Goal: Find specific page/section: Find specific page/section

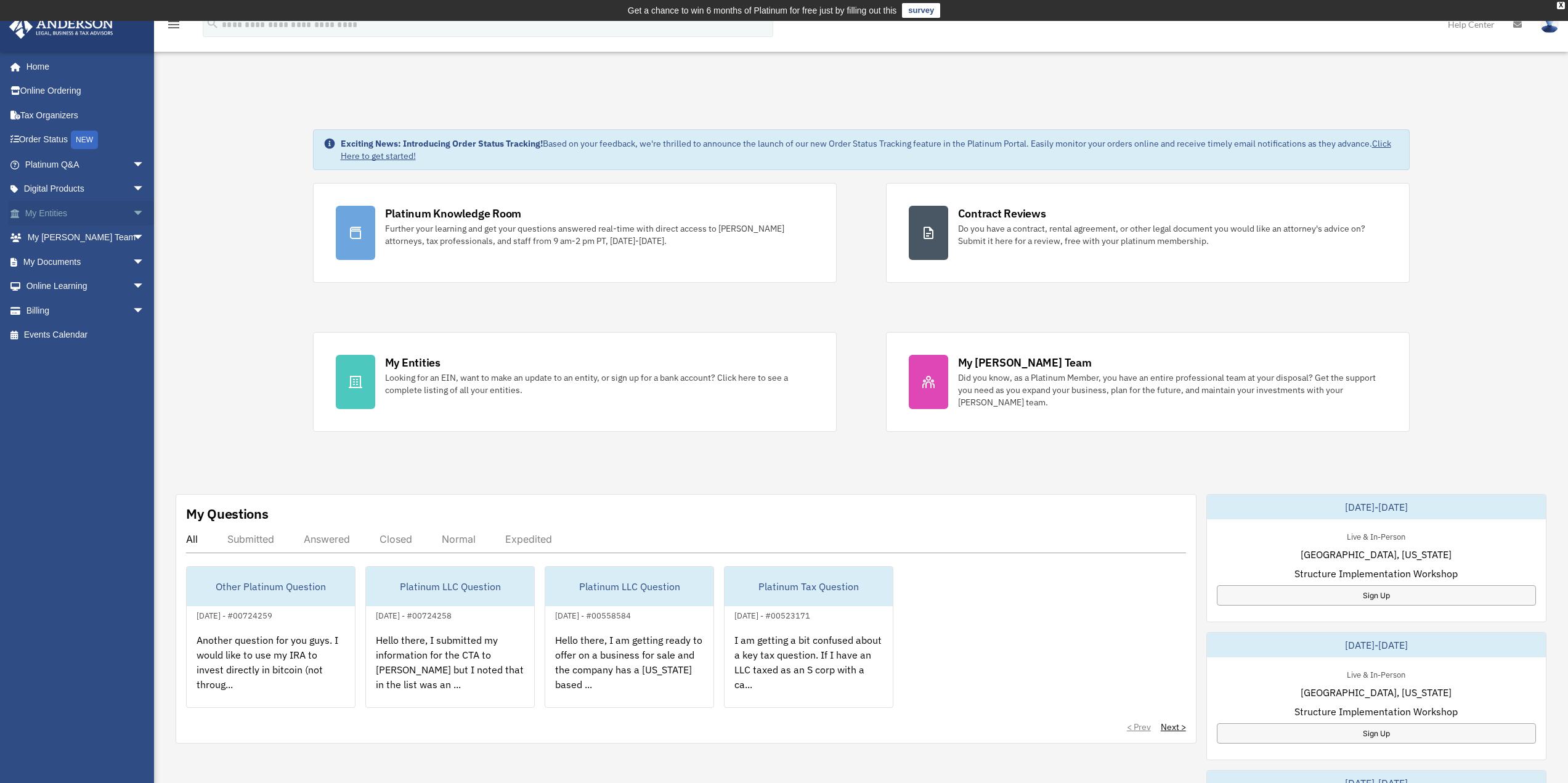
click at [134, 213] on span "arrow_drop_down" at bounding box center [145, 213] width 24 height 25
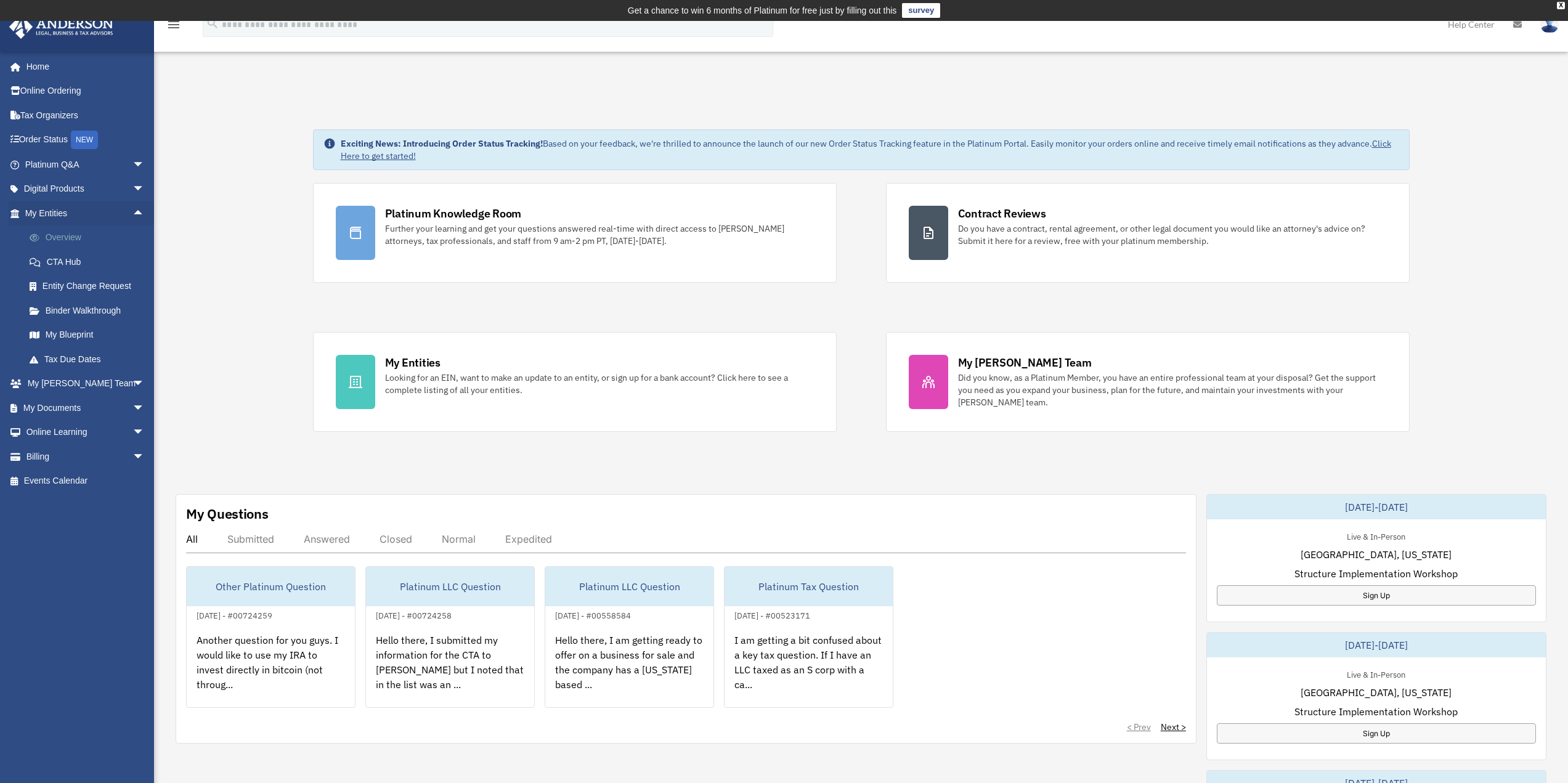
click at [84, 242] on link "Overview" at bounding box center [91, 237] width 146 height 24
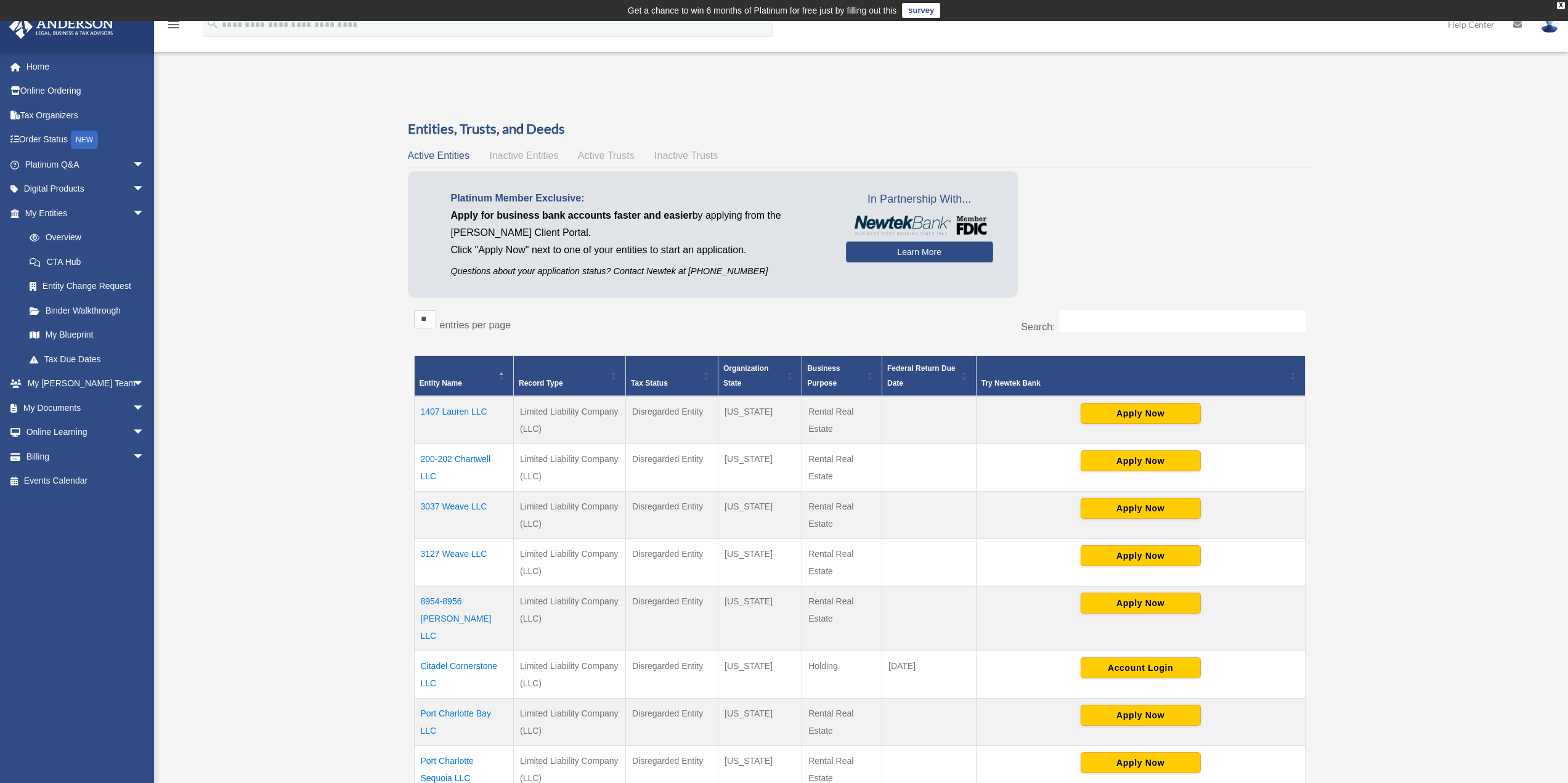
click at [461, 413] on td "1407 Lauren LLC" at bounding box center [464, 419] width 100 height 48
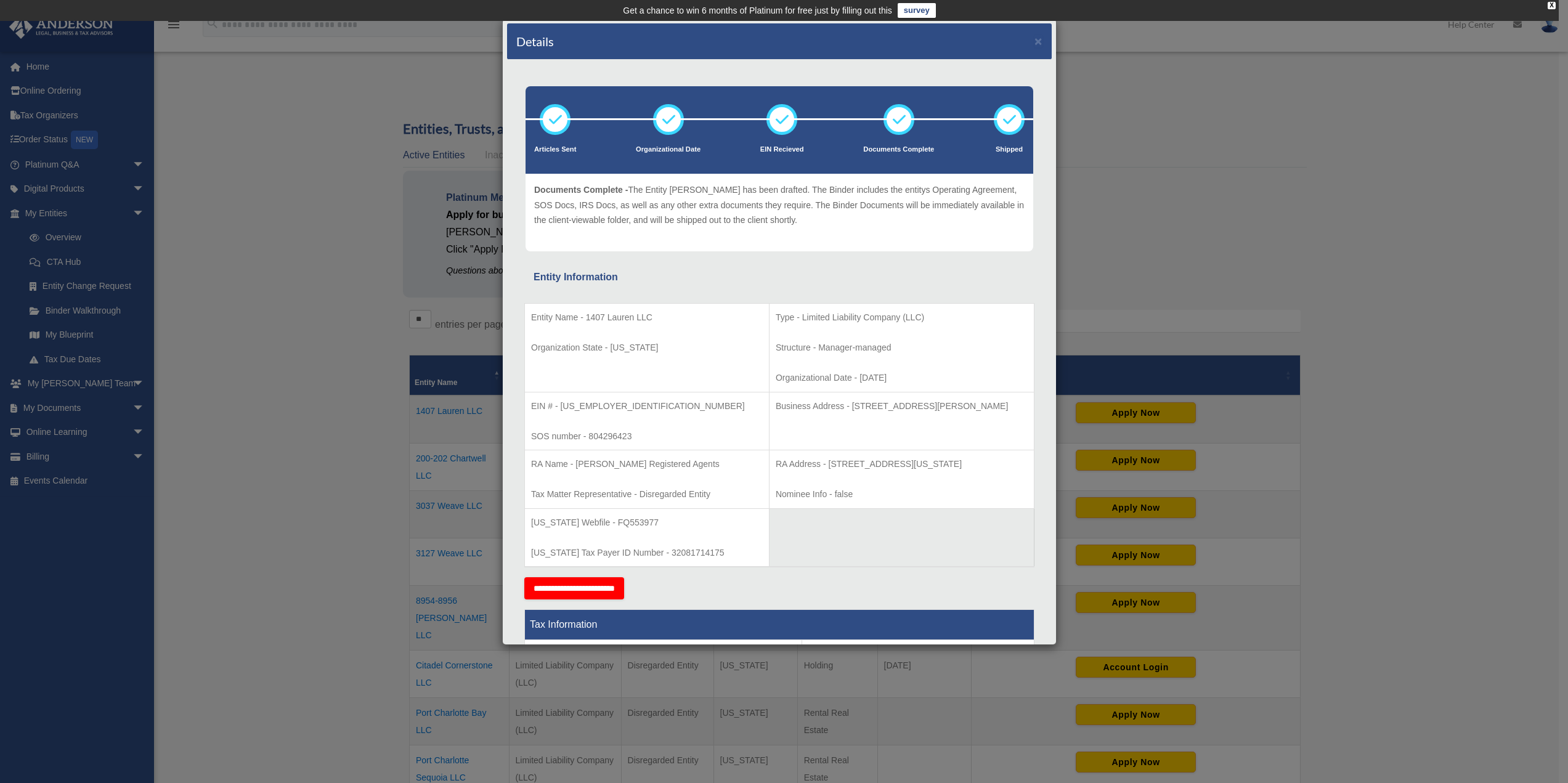
click at [1200, 137] on div "Details × Articles Sent Organizational Date" at bounding box center [784, 391] width 1568 height 783
